Goal: Task Accomplishment & Management: Use online tool/utility

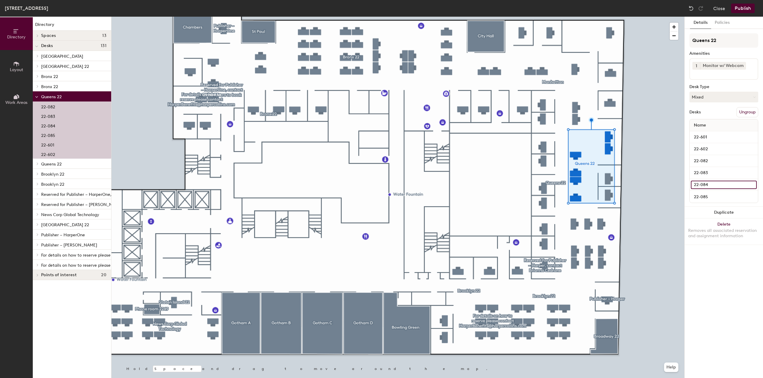
click at [701, 183] on input "22-084" at bounding box center [724, 185] width 66 height 8
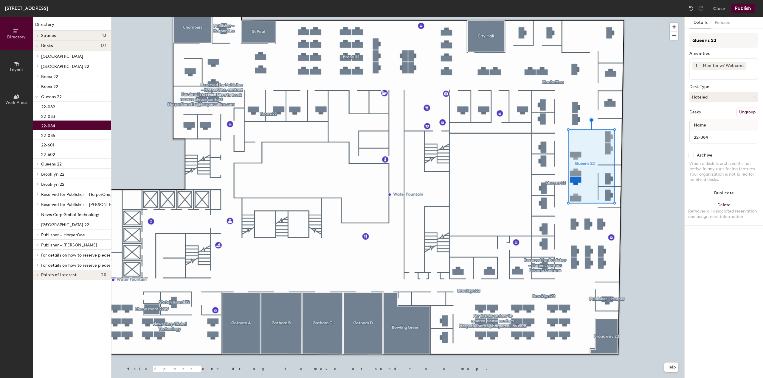
click at [56, 125] on div "22-084" at bounding box center [72, 126] width 78 height 10
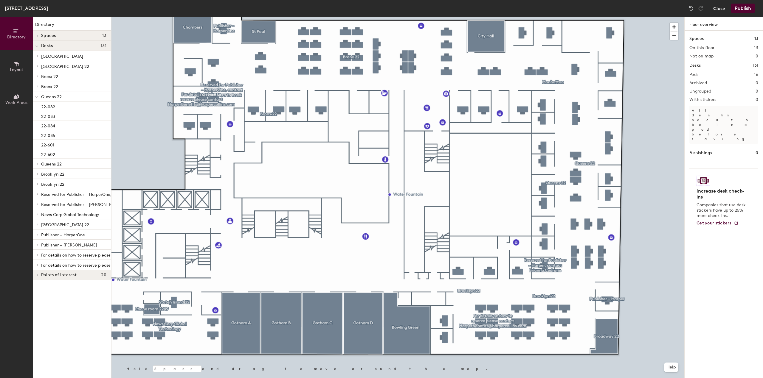
click at [720, 12] on button "Close" at bounding box center [719, 9] width 12 height 10
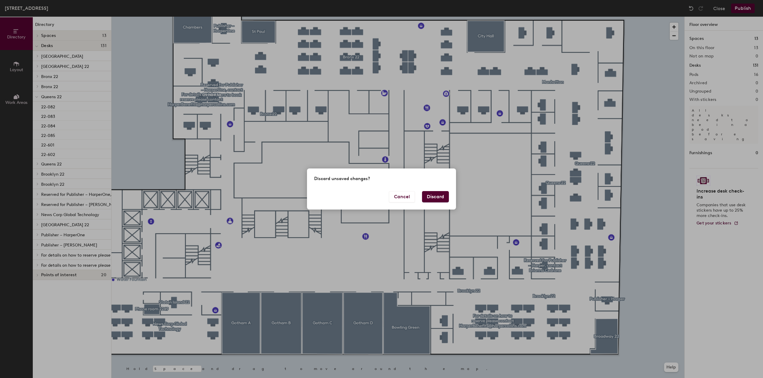
click at [444, 196] on button "Discard" at bounding box center [435, 196] width 27 height 11
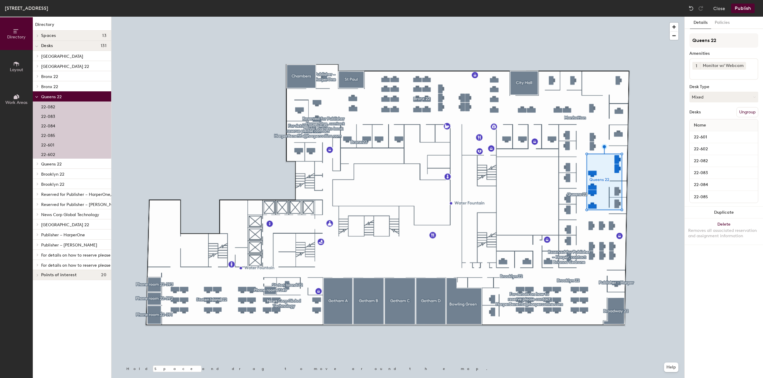
click at [55, 125] on div "22-084" at bounding box center [72, 126] width 78 height 10
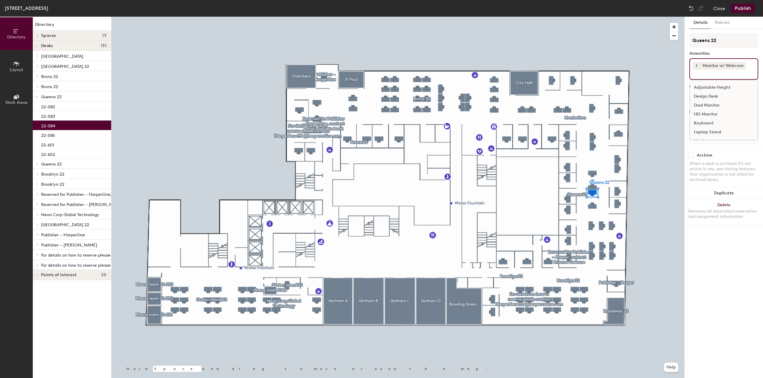
click at [719, 71] on input at bounding box center [719, 73] width 54 height 7
click at [709, 131] on div "Standing Desk" at bounding box center [723, 132] width 67 height 9
click at [743, 9] on button "Publish" at bounding box center [743, 9] width 24 height 10
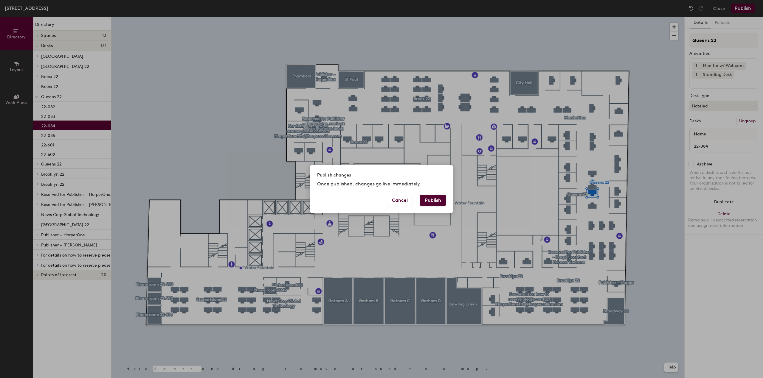
click at [439, 201] on button "Publish" at bounding box center [433, 200] width 26 height 11
